Goal: Task Accomplishment & Management: Manage account settings

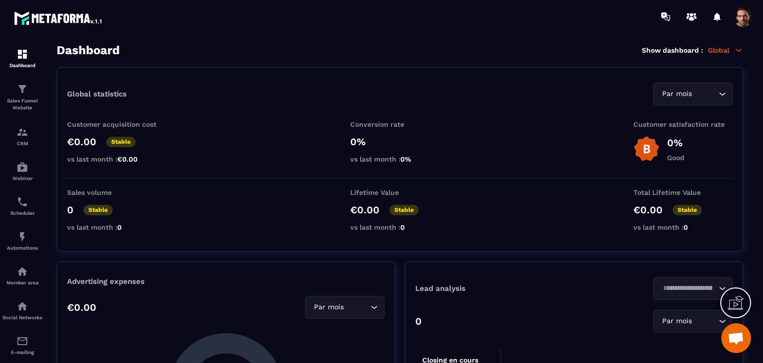
click at [745, 18] on span at bounding box center [743, 17] width 20 height 20
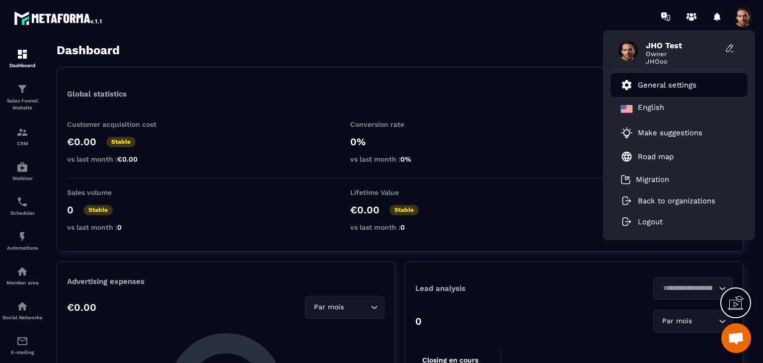
click at [714, 85] on li "General settings" at bounding box center [679, 85] width 137 height 24
click at [683, 82] on p "General settings" at bounding box center [667, 84] width 59 height 9
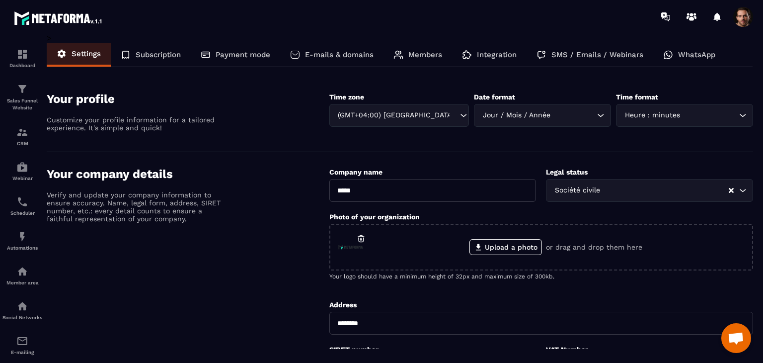
click at [688, 84] on section "Your profile Customize your profile information for a tailored experience. It's…" at bounding box center [400, 114] width 706 height 75
click at [578, 62] on div "SMS / Emails / Webinars" at bounding box center [590, 55] width 127 height 24
